Goal: Navigation & Orientation: Find specific page/section

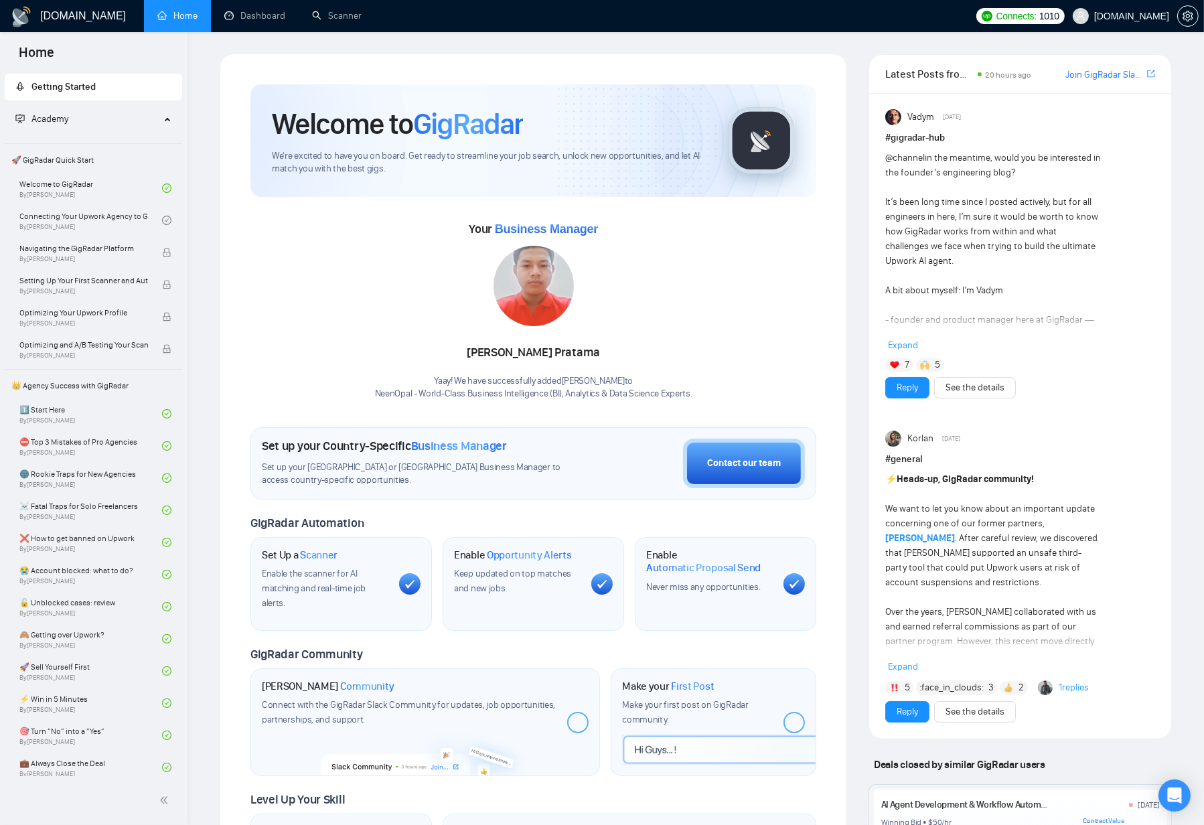
click at [734, 348] on div "Your Business Manager Gede Soni Pratama Yaay! We have successfully added Gede S…" at bounding box center [534, 309] width 566 height 182
click at [315, 305] on div "Your Business Manager Gede Soni Pratama Yaay! We have successfully added Gede S…" at bounding box center [534, 309] width 566 height 182
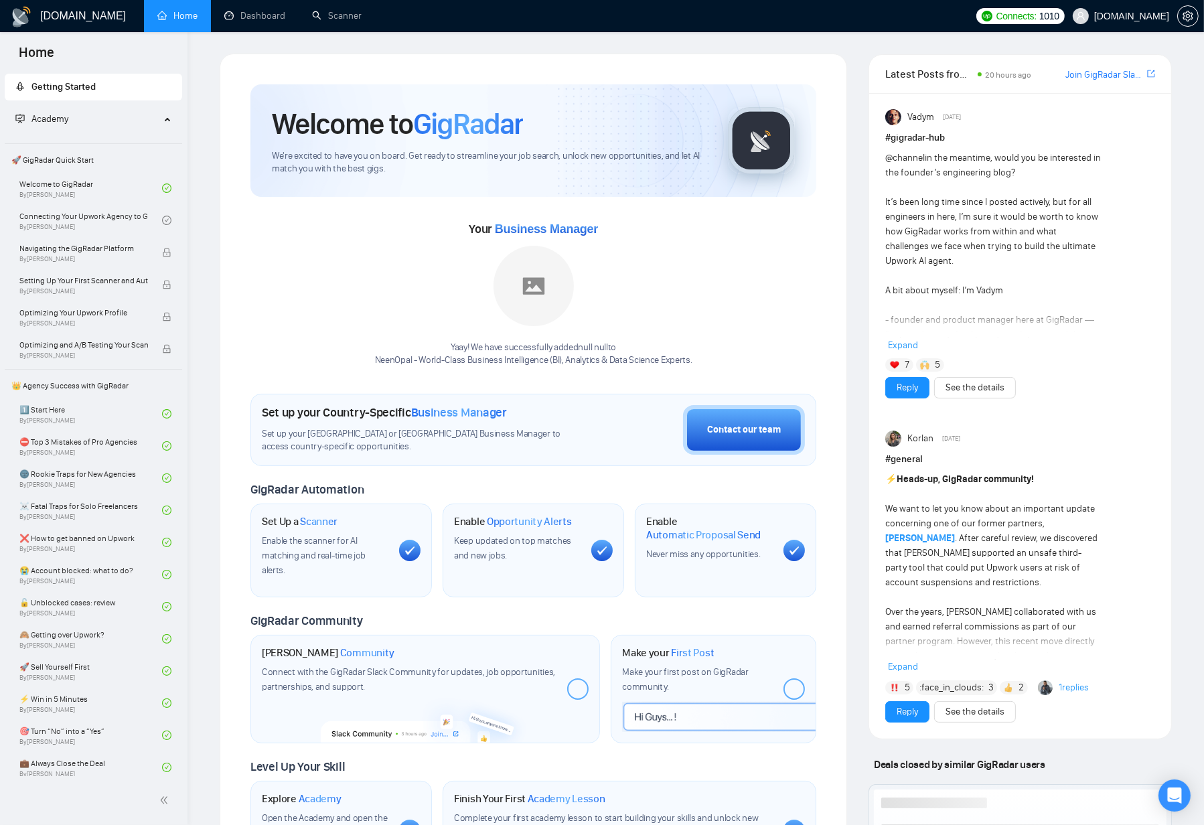
click at [316, 269] on div "Your Business Manager Yaay! We have successfully added null null to NeenOpal - …" at bounding box center [534, 292] width 566 height 149
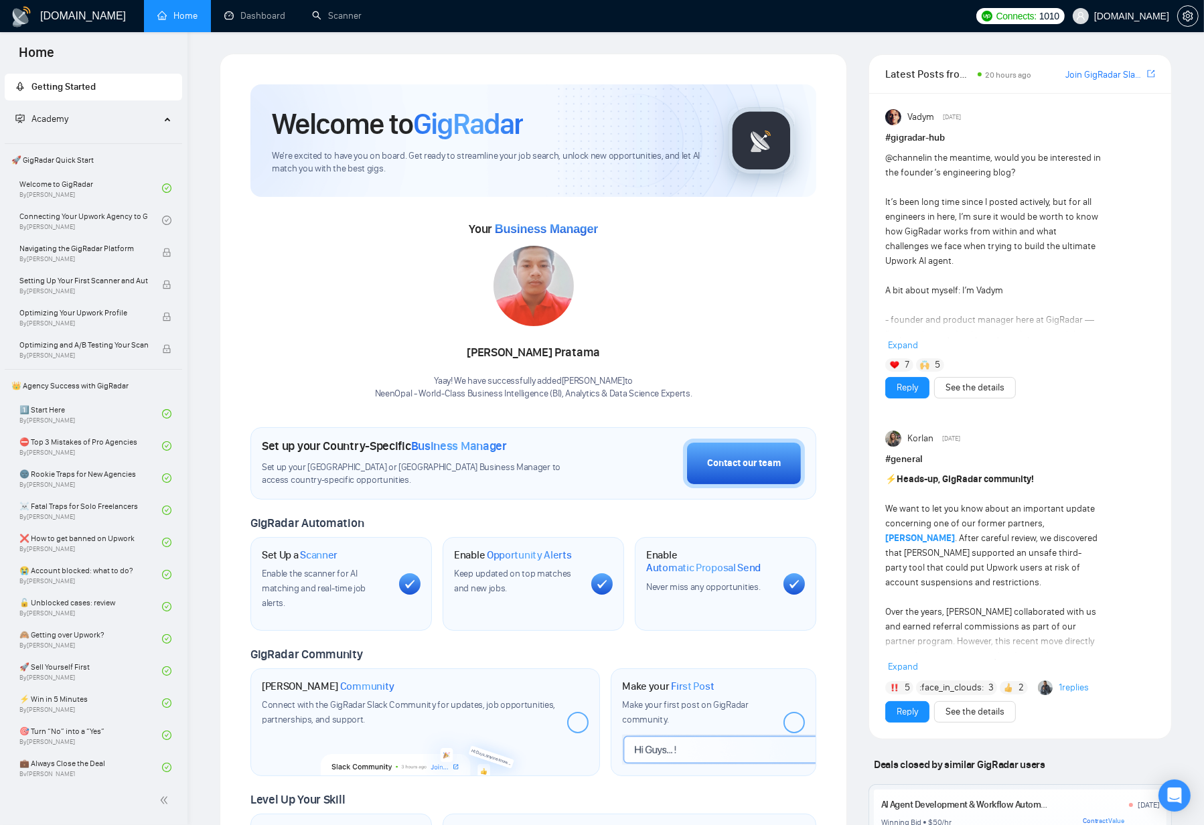
click at [316, 314] on div "Your Business Manager Gede Soni Pratama Yaay! We have successfully added Gede S…" at bounding box center [534, 309] width 566 height 182
click at [257, 595] on div "Set Up a Scanner Enable the scanner for AI matching and real-time job alerts." at bounding box center [342, 584] width 182 height 94
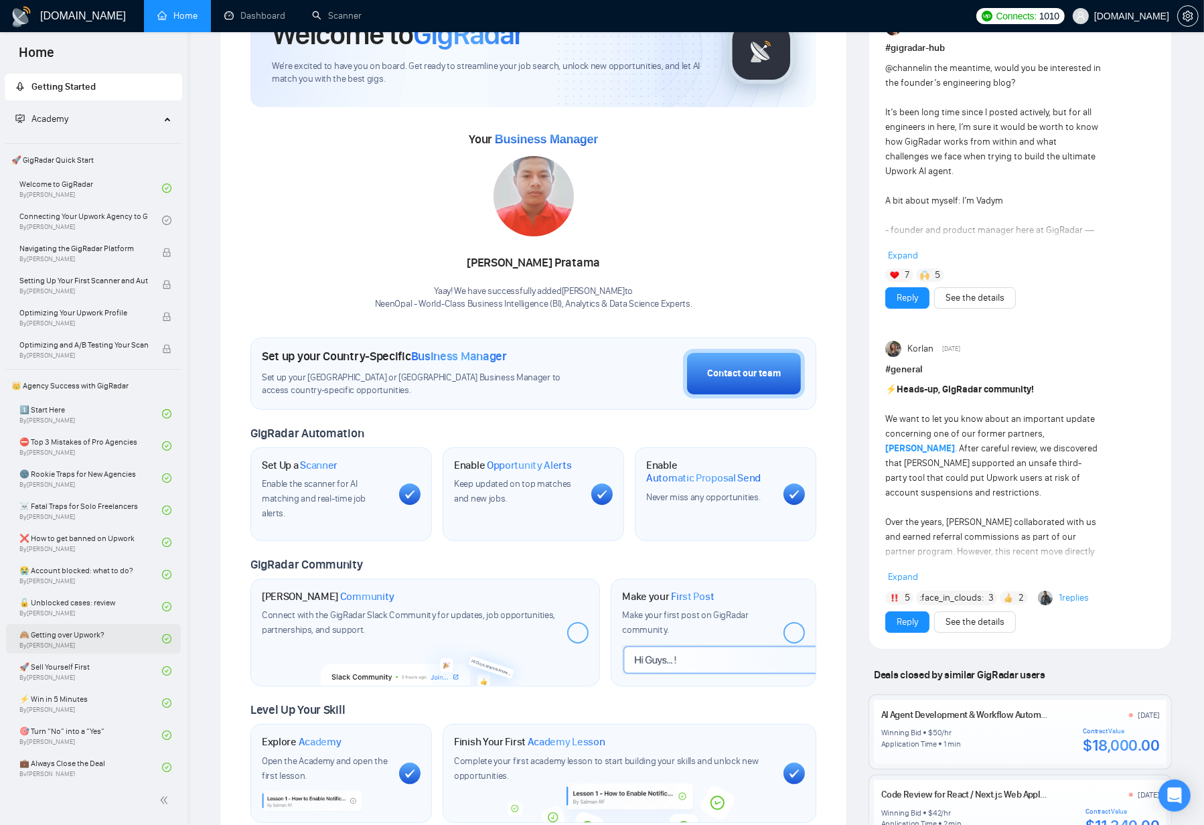
scroll to position [89, 0]
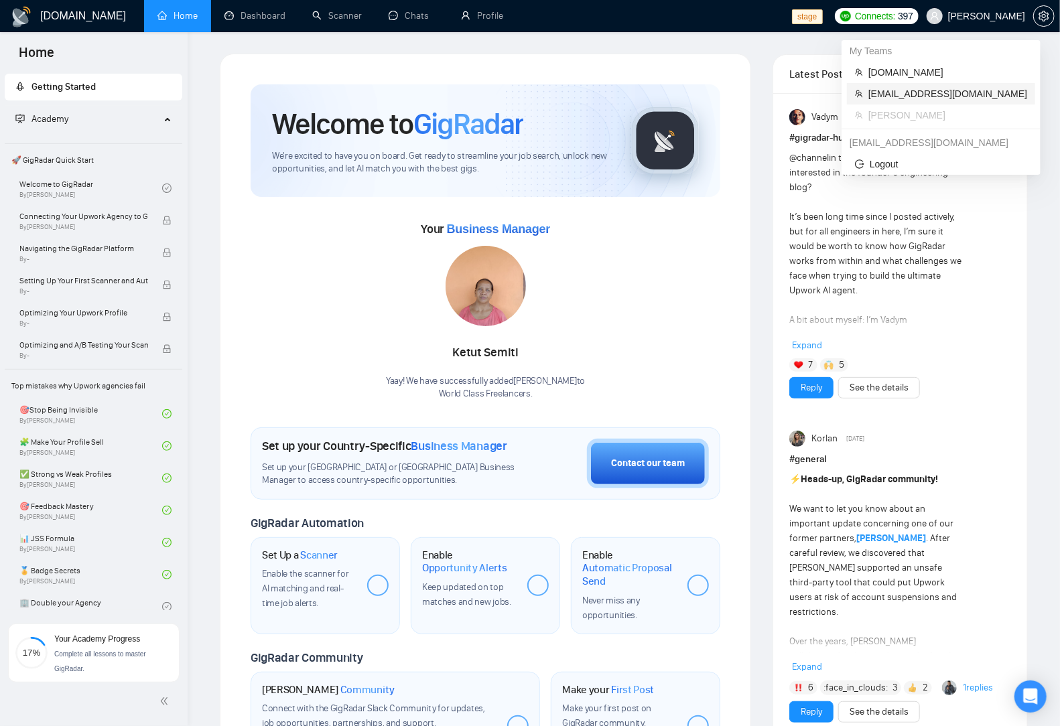
drag, startPoint x: 932, startPoint y: 98, endPoint x: 708, endPoint y: 94, distance: 224.4
click at [932, 98] on span "workwiseupworkgency@gmail.com" at bounding box center [947, 93] width 159 height 15
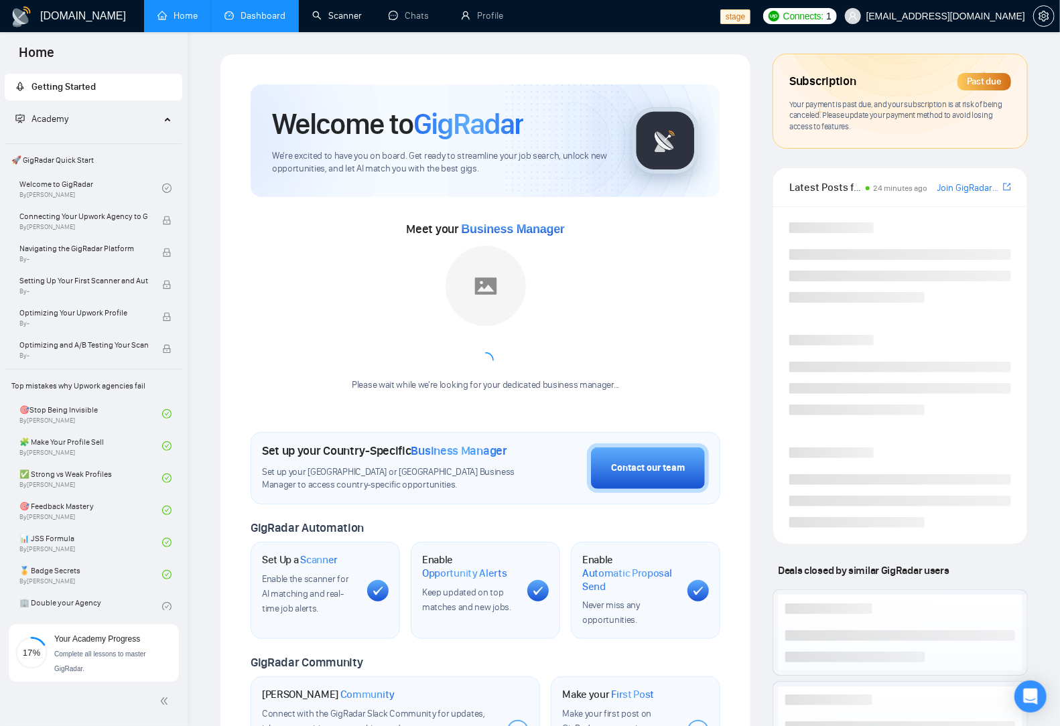
click at [259, 21] on link "Dashboard" at bounding box center [254, 15] width 61 height 11
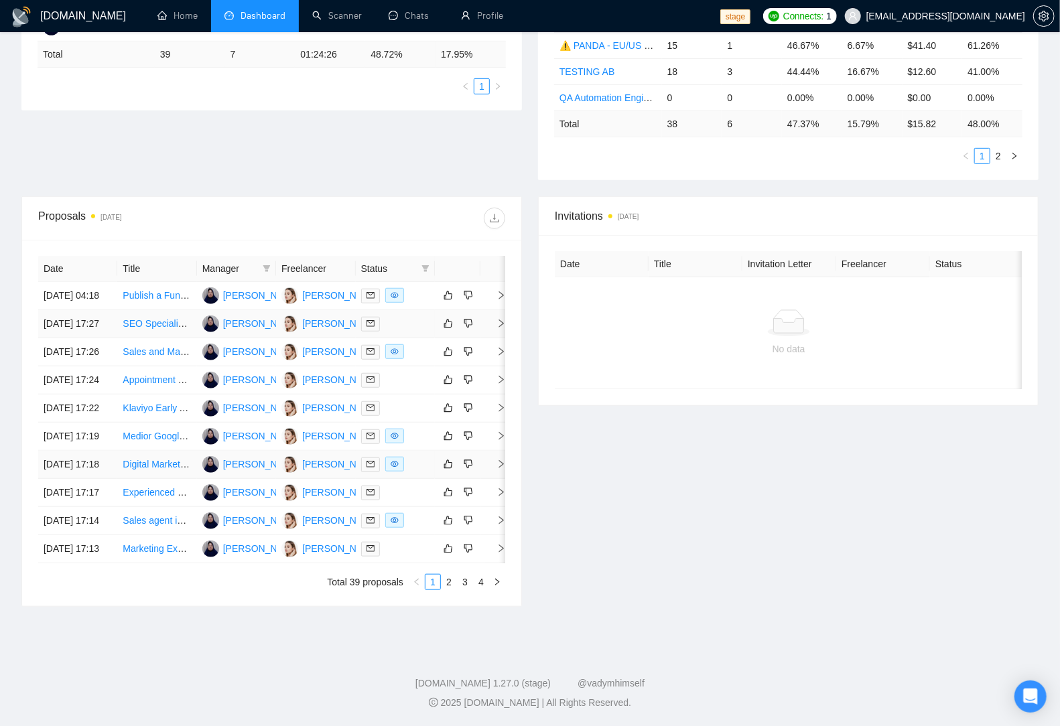
scroll to position [377, 0]
drag, startPoint x: 447, startPoint y: 668, endPoint x: 419, endPoint y: 650, distance: 32.5
click at [447, 589] on link "2" at bounding box center [448, 582] width 15 height 15
drag, startPoint x: 718, startPoint y: 430, endPoint x: 695, endPoint y: 418, distance: 25.8
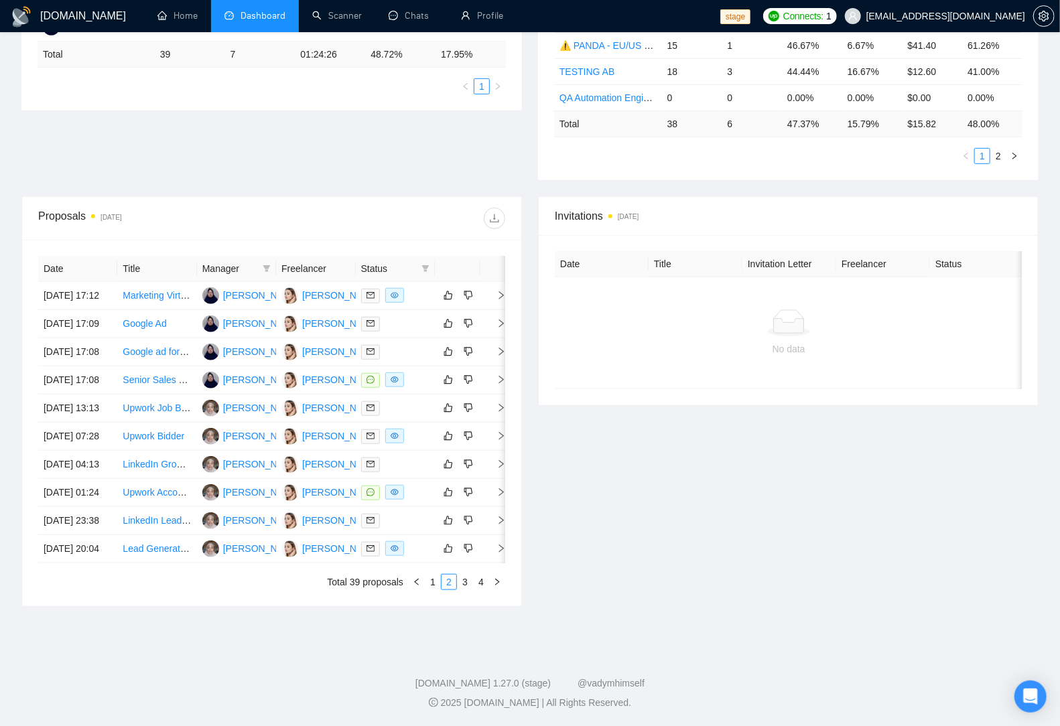
click at [718, 430] on div "Invitations 3 days ago Date Title Invitation Letter Freelancer Status No data" at bounding box center [788, 401] width 516 height 411
click at [649, 437] on div "Invitations 3 days ago Date Title Invitation Letter Freelancer Status No data" at bounding box center [788, 401] width 516 height 411
